Goal: Find contact information: Find contact information

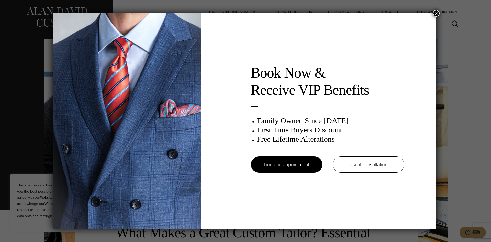
click at [435, 13] on button "×" at bounding box center [436, 13] width 7 height 7
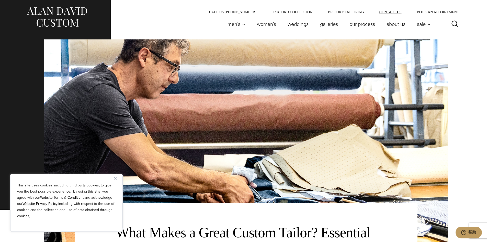
click at [401, 11] on link "Contact Us" at bounding box center [391, 12] width 38 height 4
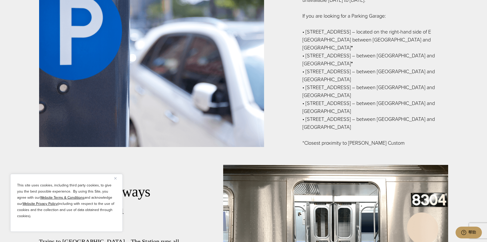
scroll to position [716, 0]
